Goal: Information Seeking & Learning: Learn about a topic

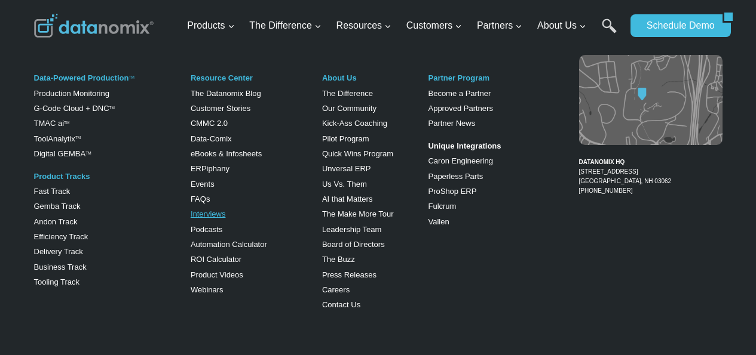
click at [198, 216] on link "Interviews" at bounding box center [208, 214] width 35 height 9
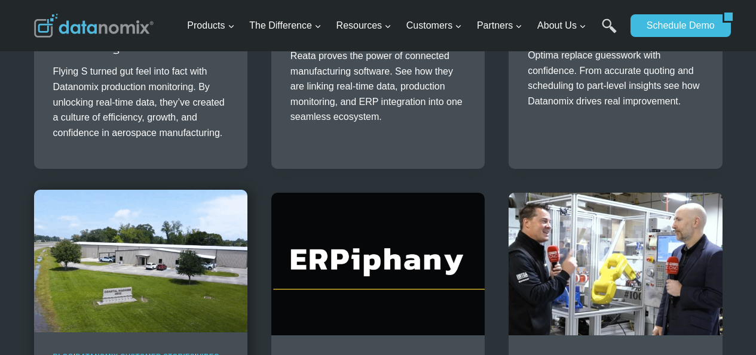
scroll to position [597, 0]
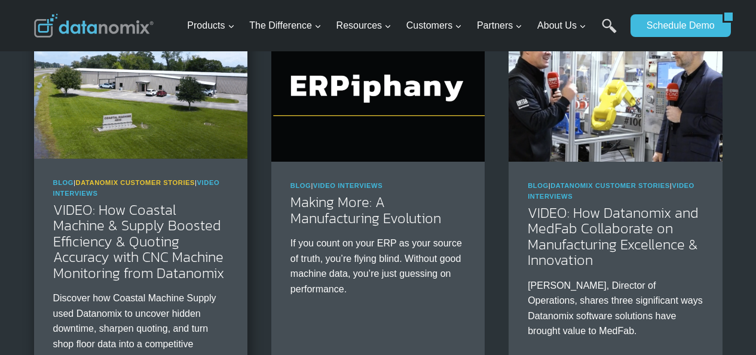
click at [111, 185] on link "Datanomix Customer Stories" at bounding box center [135, 182] width 119 height 7
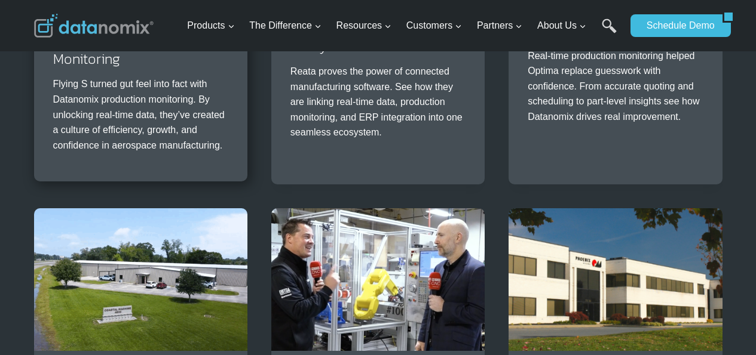
scroll to position [418, 0]
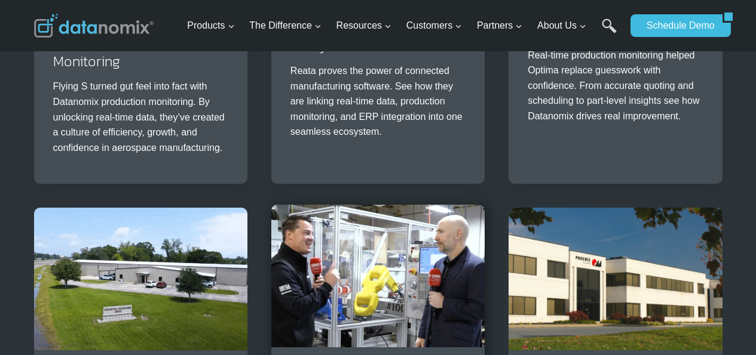
click at [334, 247] on img at bounding box center [377, 276] width 213 height 142
